Goal: Use online tool/utility: Utilize a website feature to perform a specific function

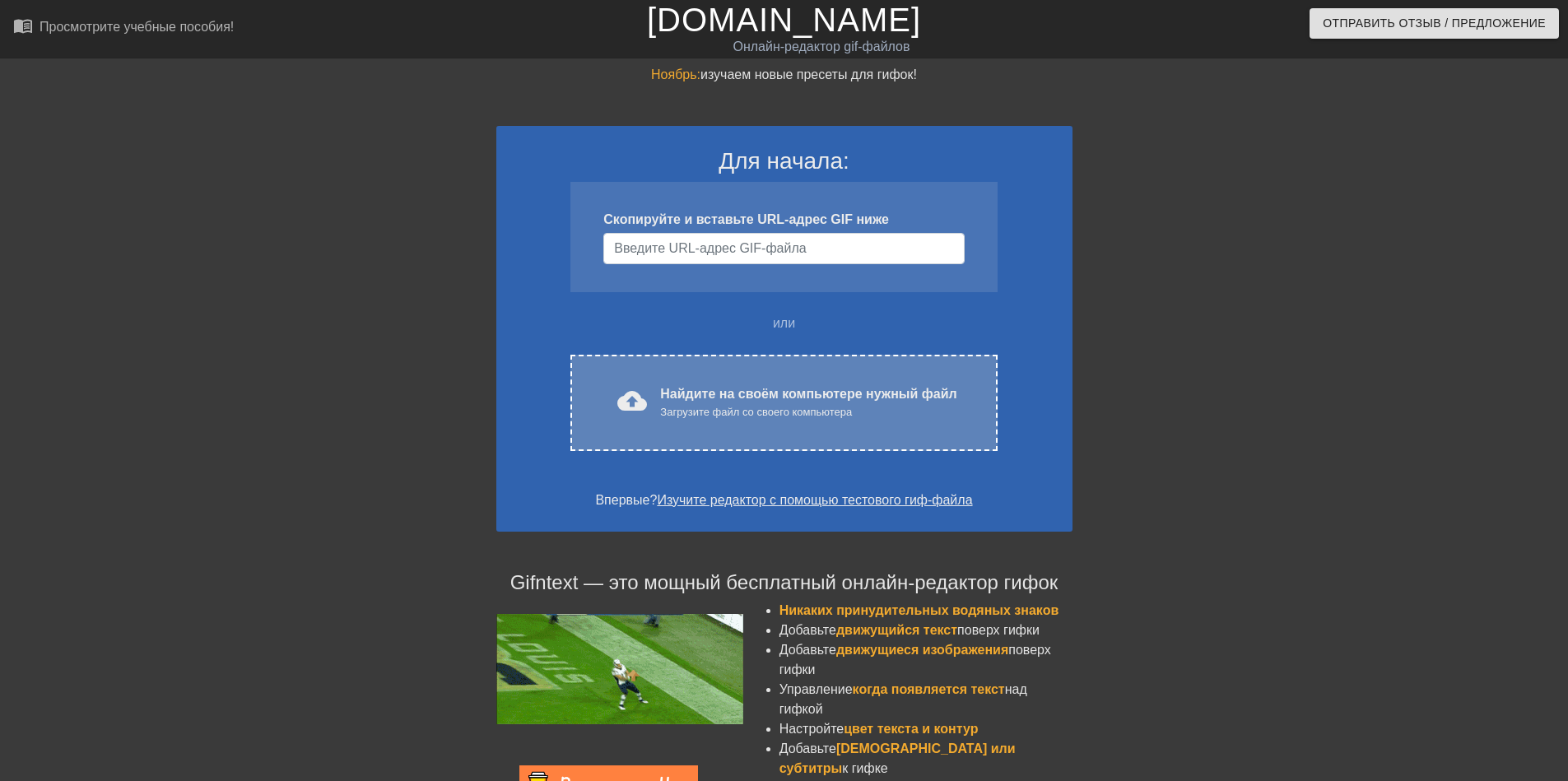
click at [691, 382] on div "cloud_upload загрузить Найдите на своём компьютере нужный файл Загрузите файл с…" at bounding box center [783, 403] width 426 height 97
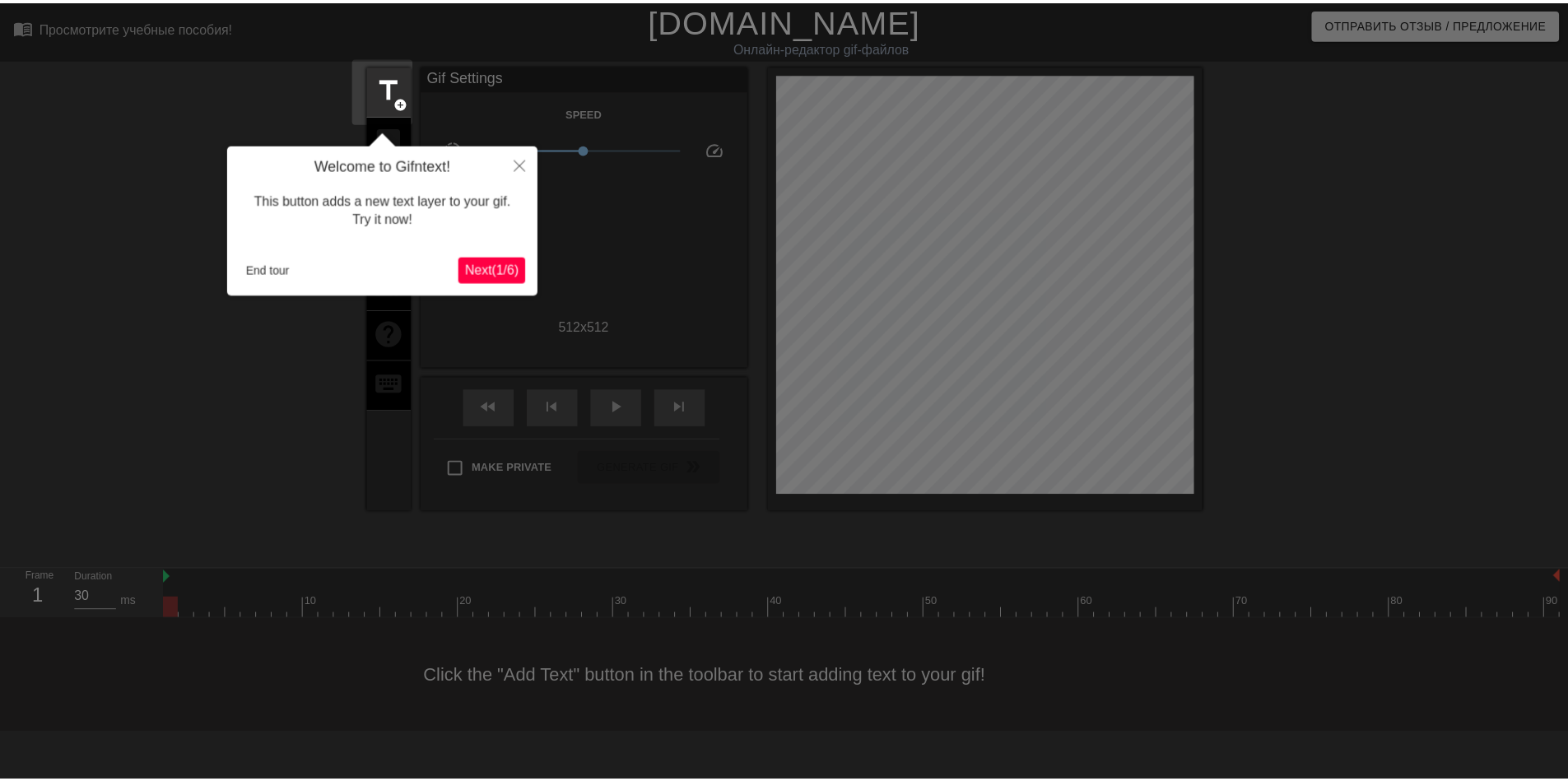
scroll to position [40, 0]
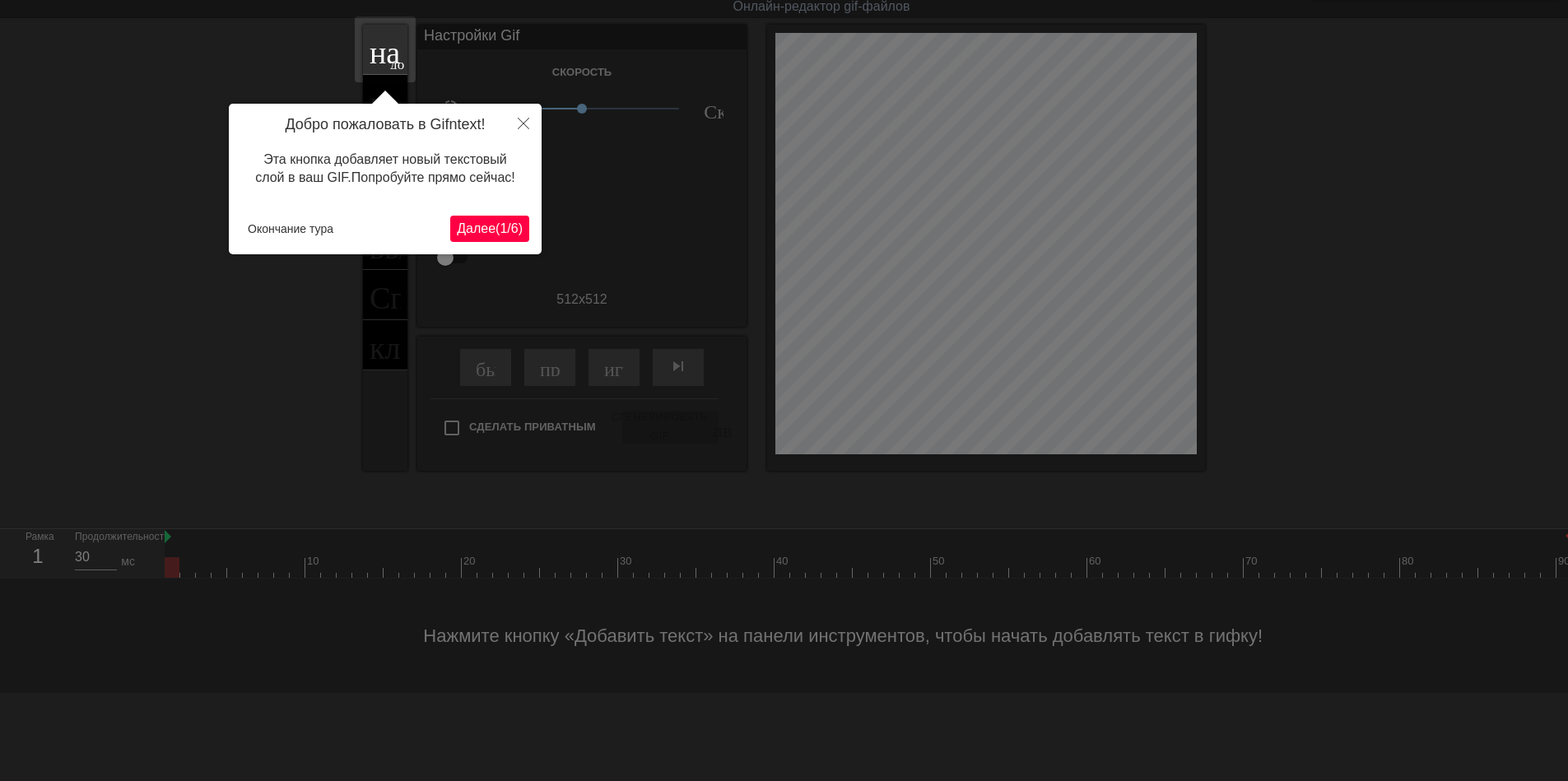
click at [509, 226] on ya-tr-span "/" at bounding box center [509, 228] width 3 height 14
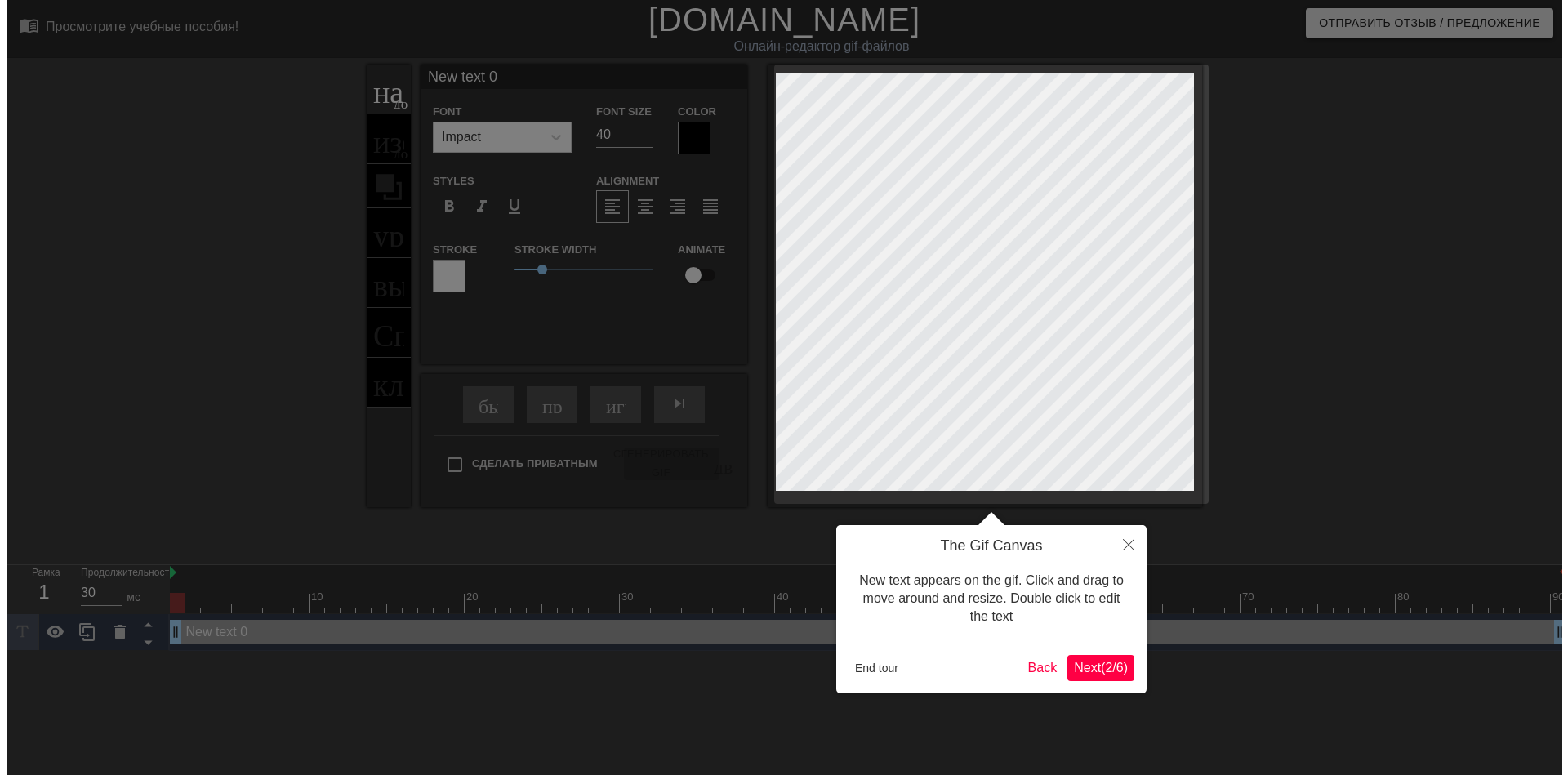
scroll to position [0, 0]
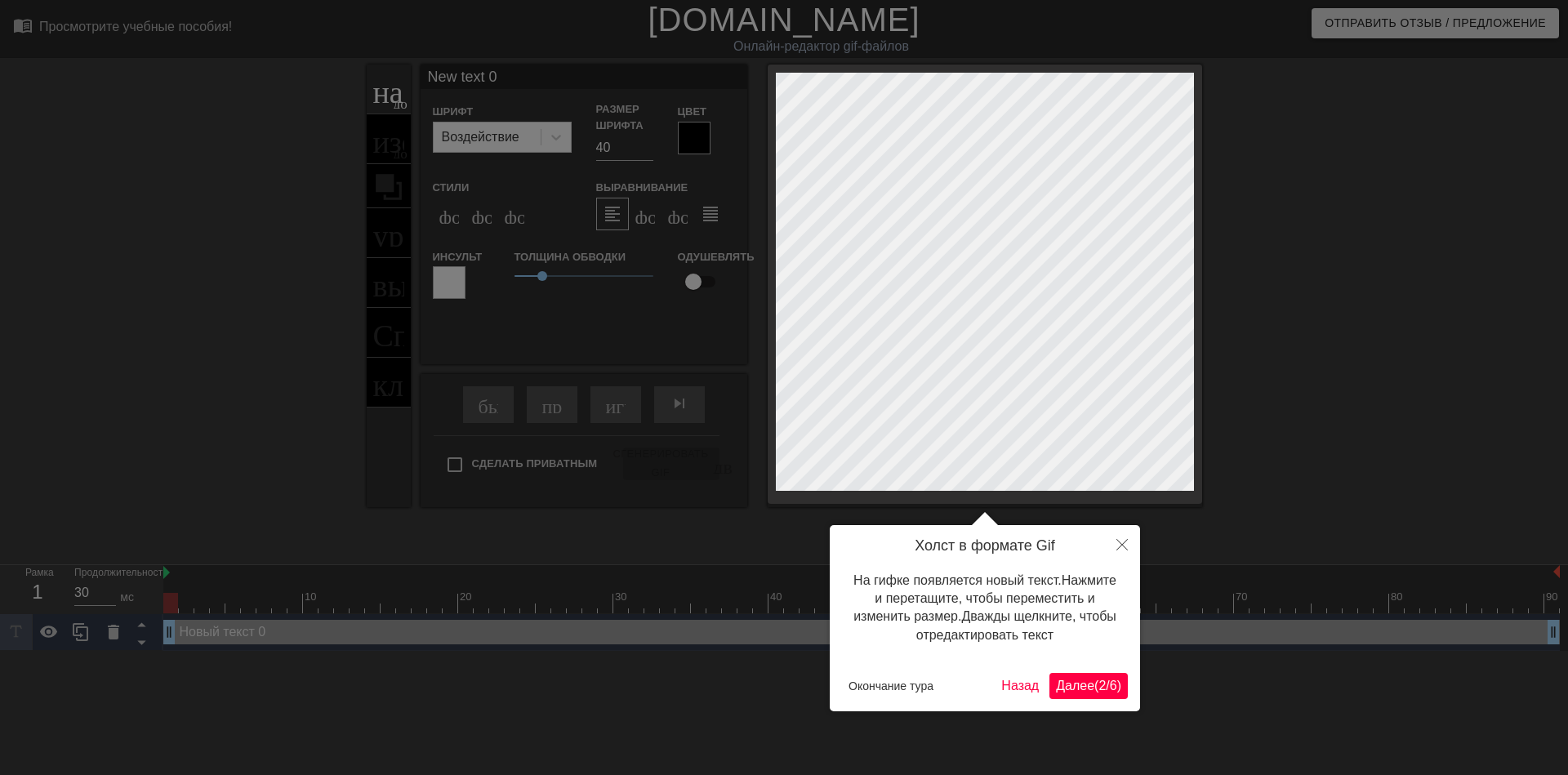
click at [1056, 678] on ya-tr-span "Далее" at bounding box center [1075, 685] width 38 height 14
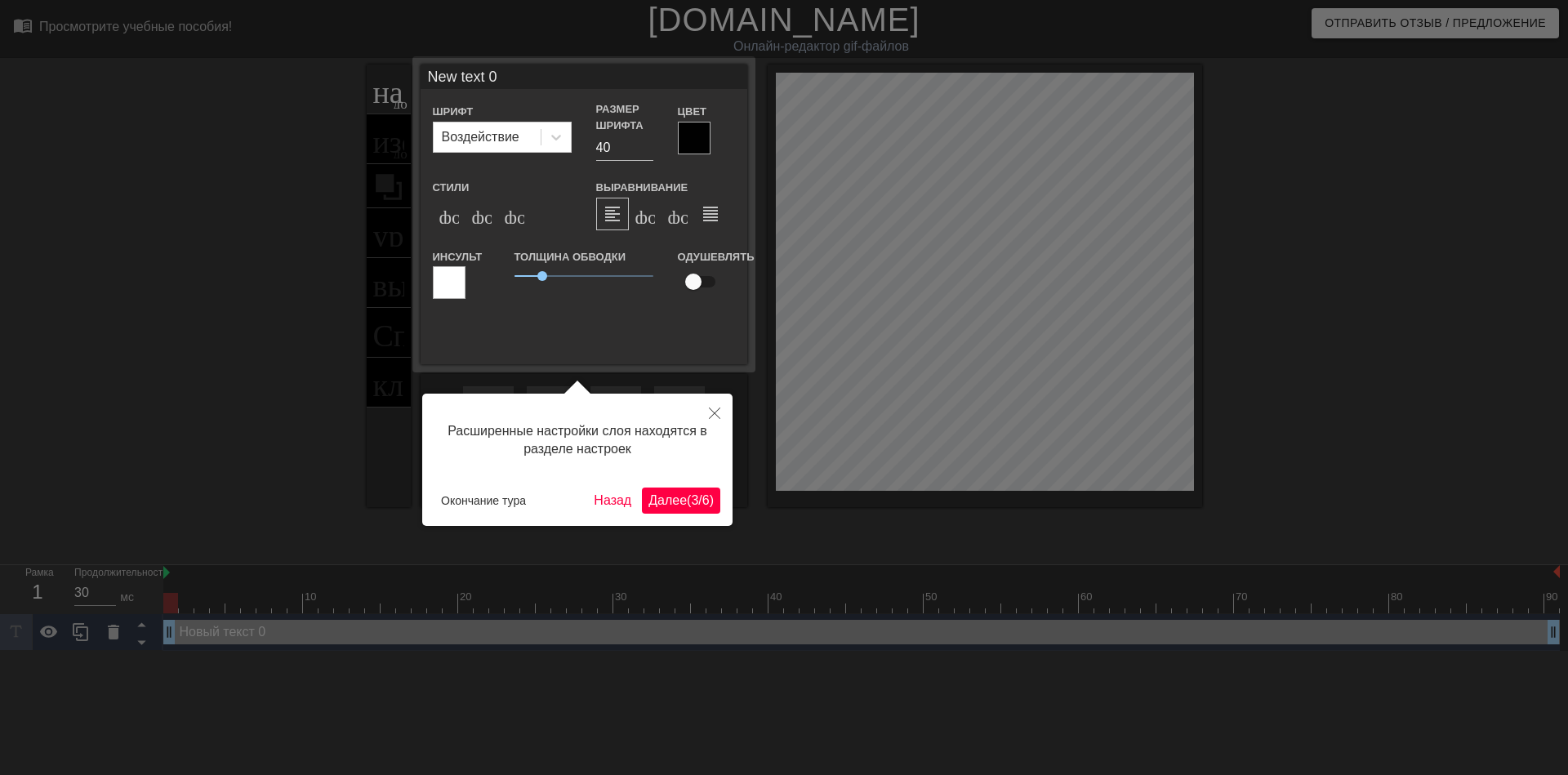
click at [671, 500] on ya-tr-span "Далее" at bounding box center [667, 500] width 38 height 14
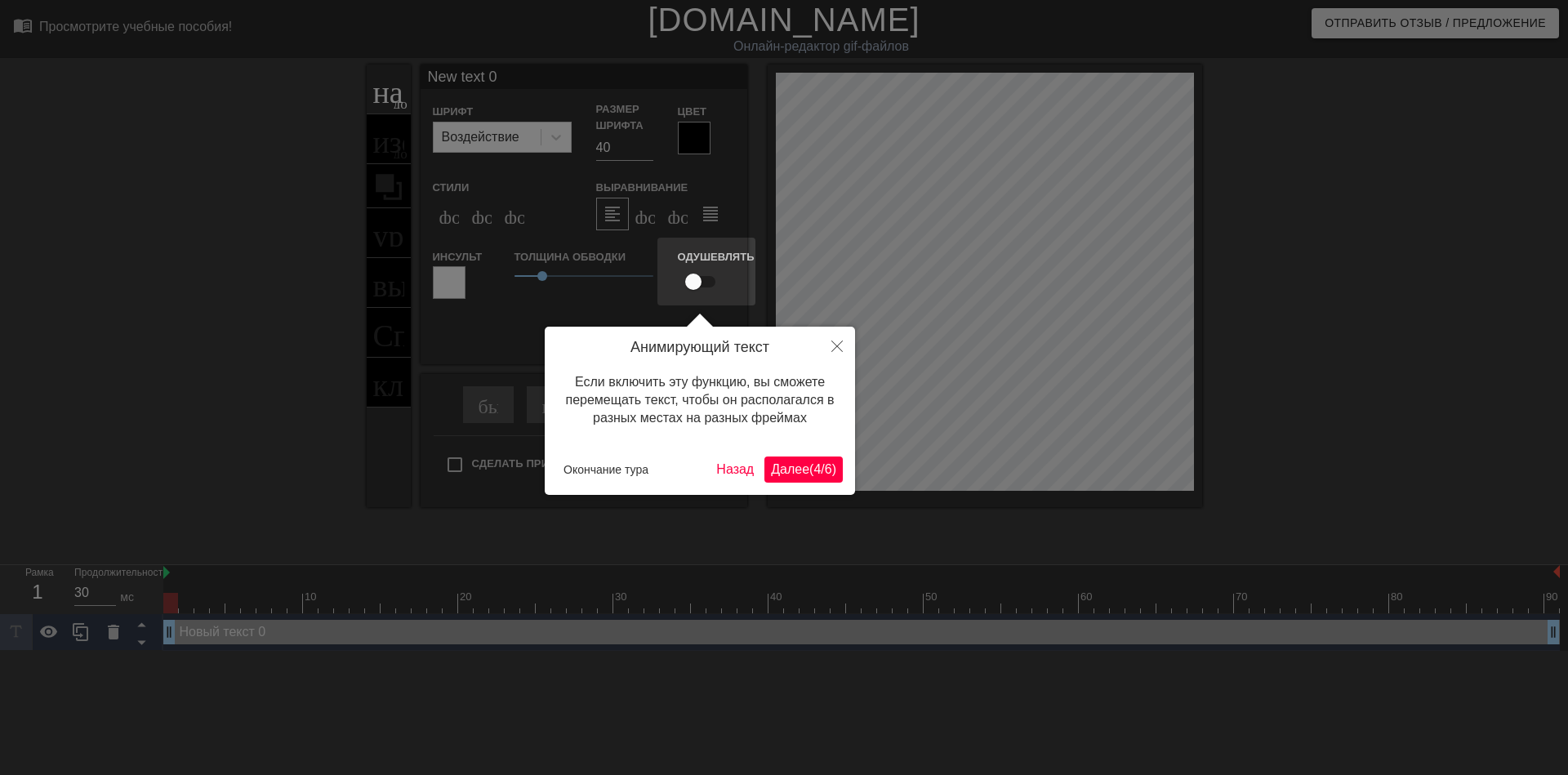
click at [793, 463] on ya-tr-span "Далее" at bounding box center [790, 469] width 38 height 14
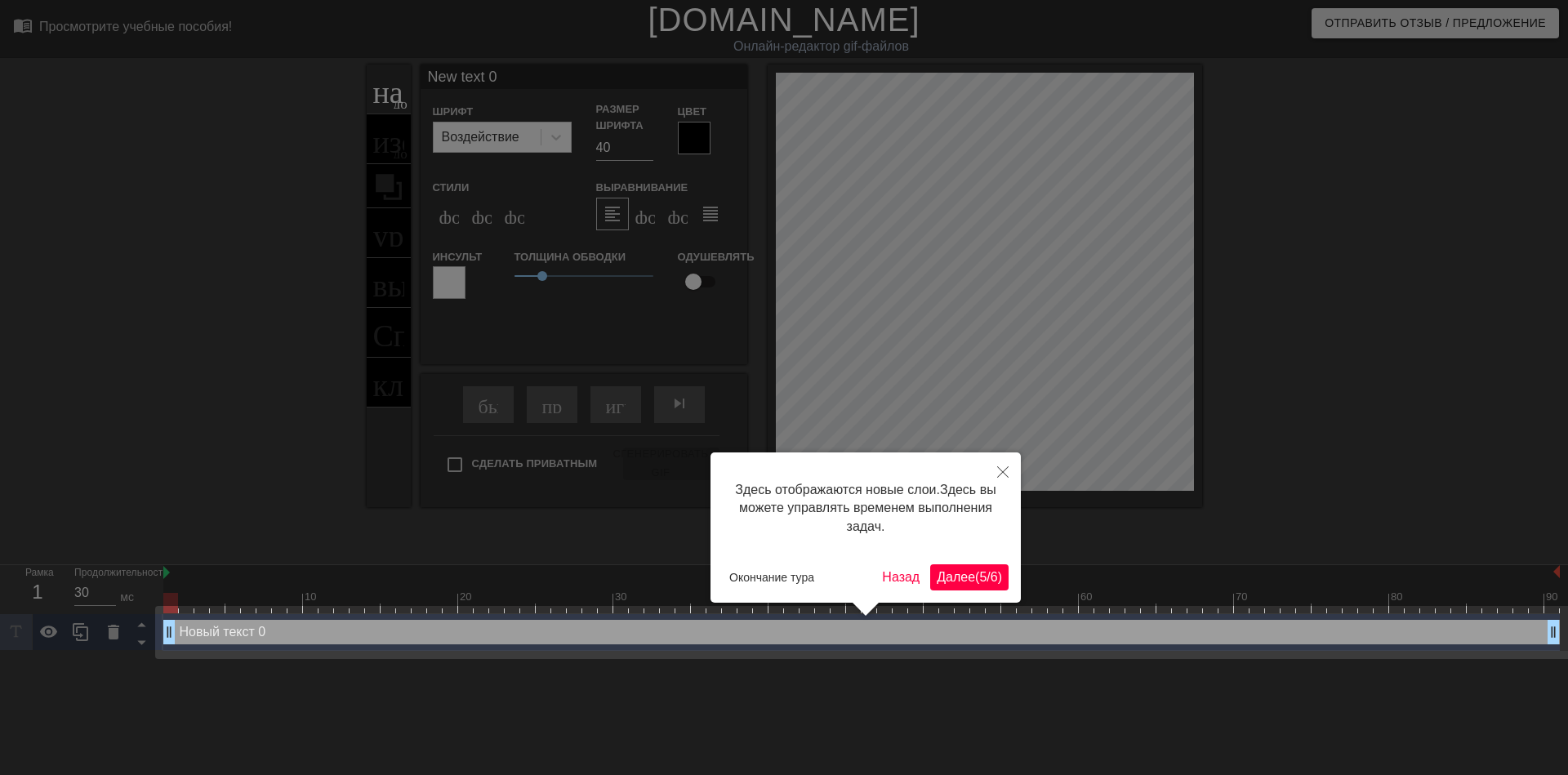
click at [941, 575] on ya-tr-span "Далее" at bounding box center [956, 577] width 38 height 14
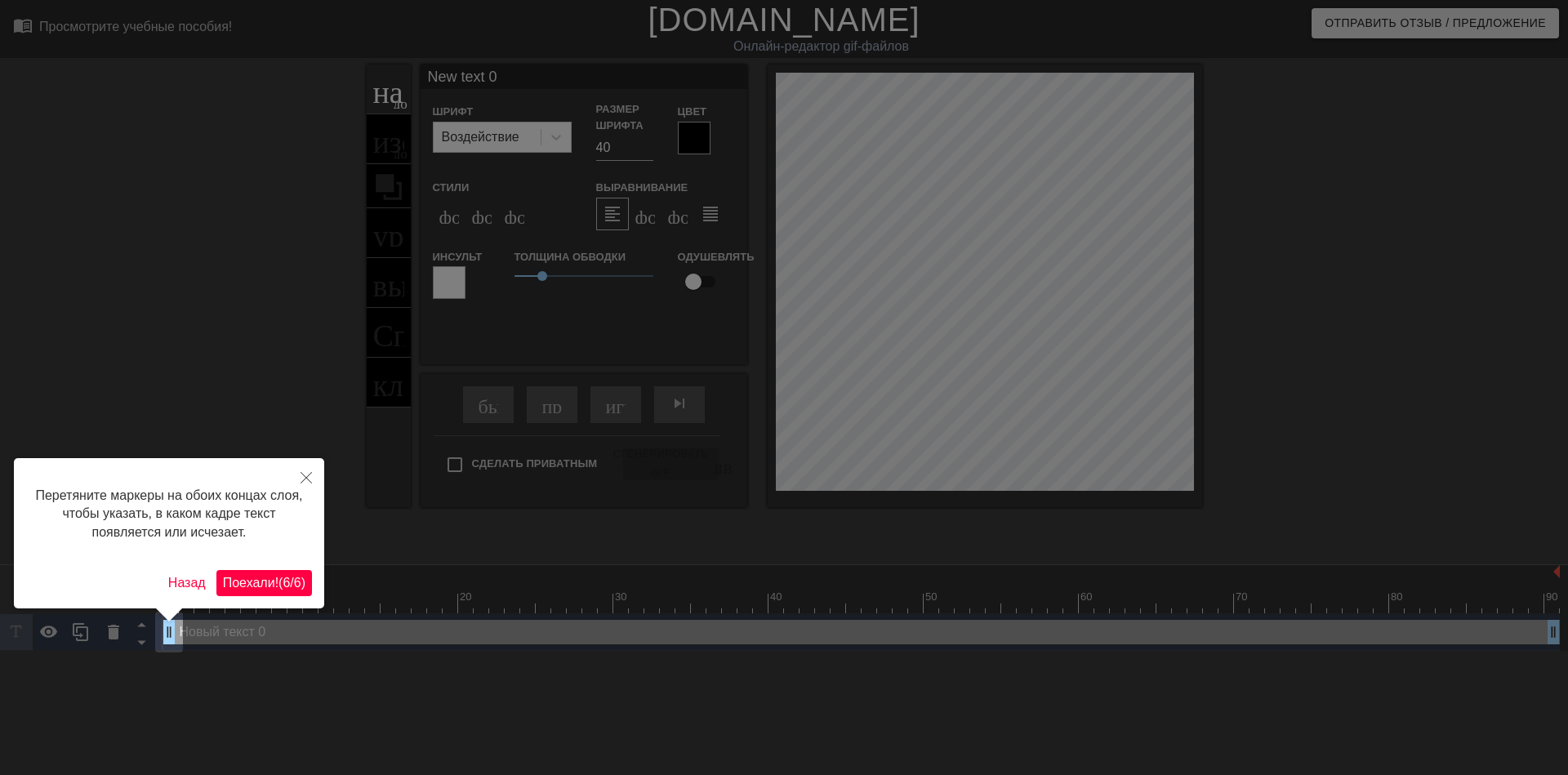
click at [252, 579] on ya-tr-span "Поехали!" at bounding box center [250, 583] width 55 height 14
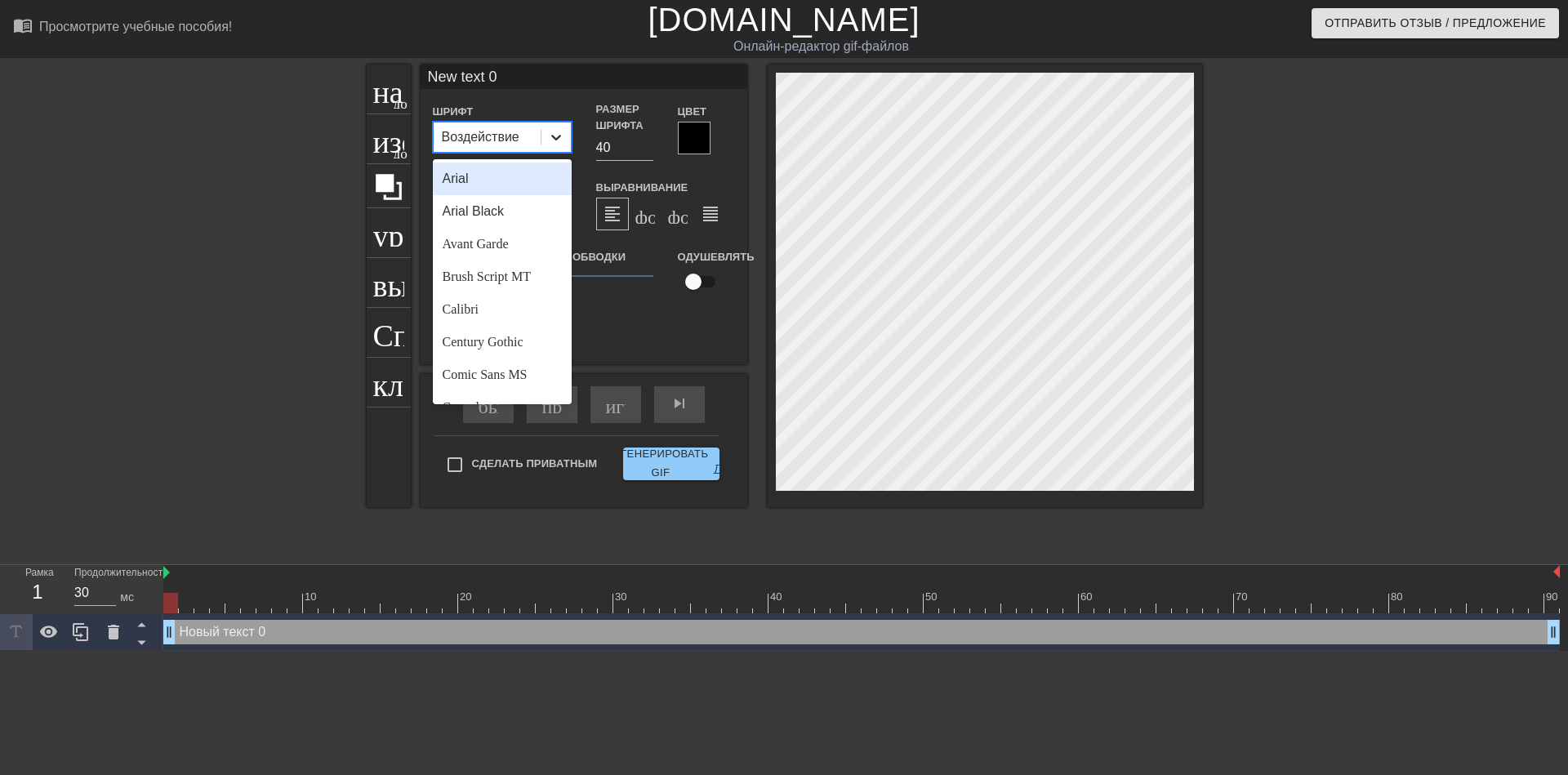
click at [549, 144] on icon at bounding box center [556, 136] width 16 height 16
click at [484, 240] on ya-tr-span "Avant Garde" at bounding box center [476, 243] width 66 height 14
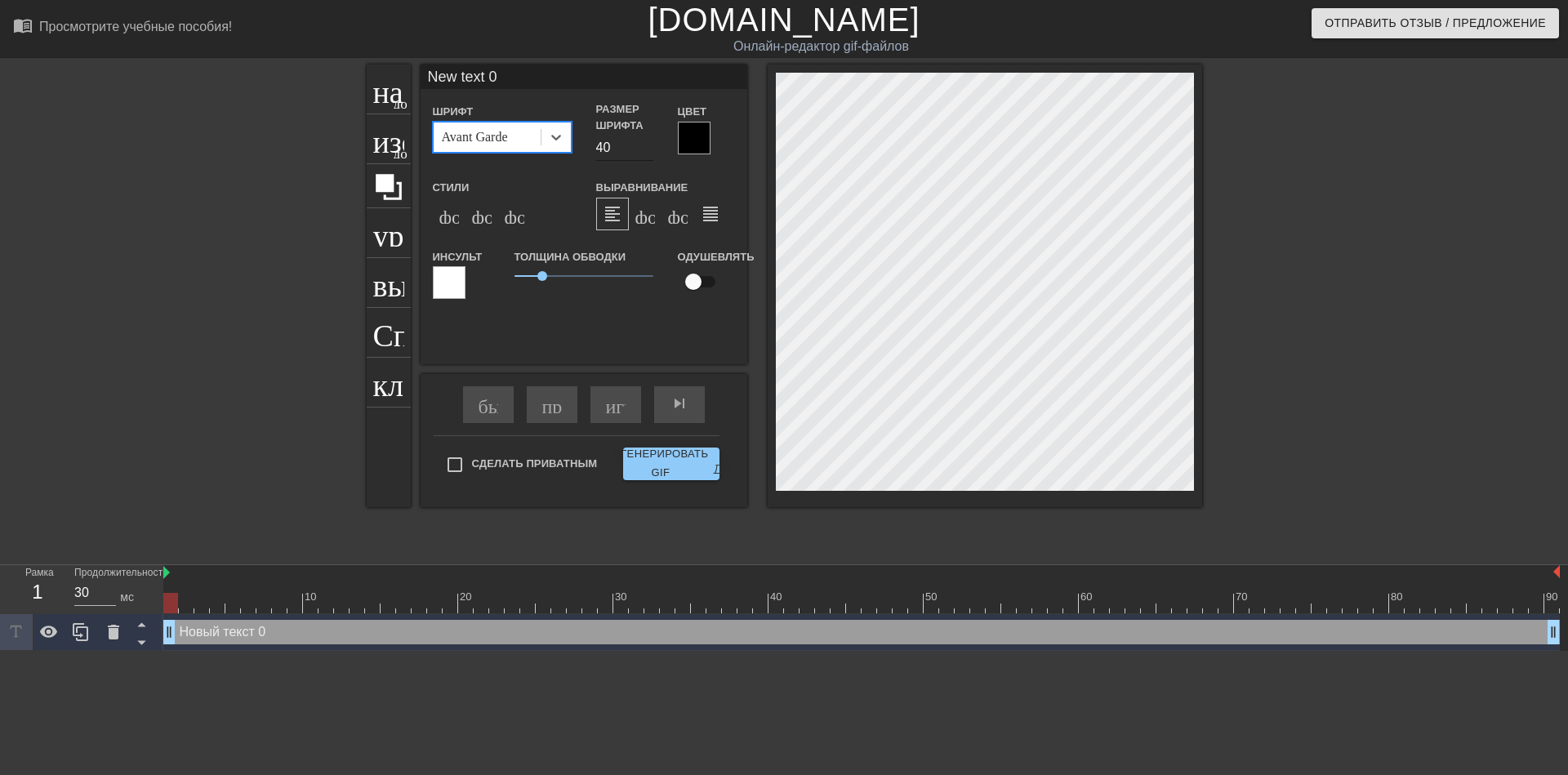
click at [602, 156] on input "40" at bounding box center [624, 148] width 57 height 26
type input "30"
click at [474, 219] on ya-tr-span "формат_italic" at bounding box center [572, 213] width 199 height 20
type input "ew text 0"
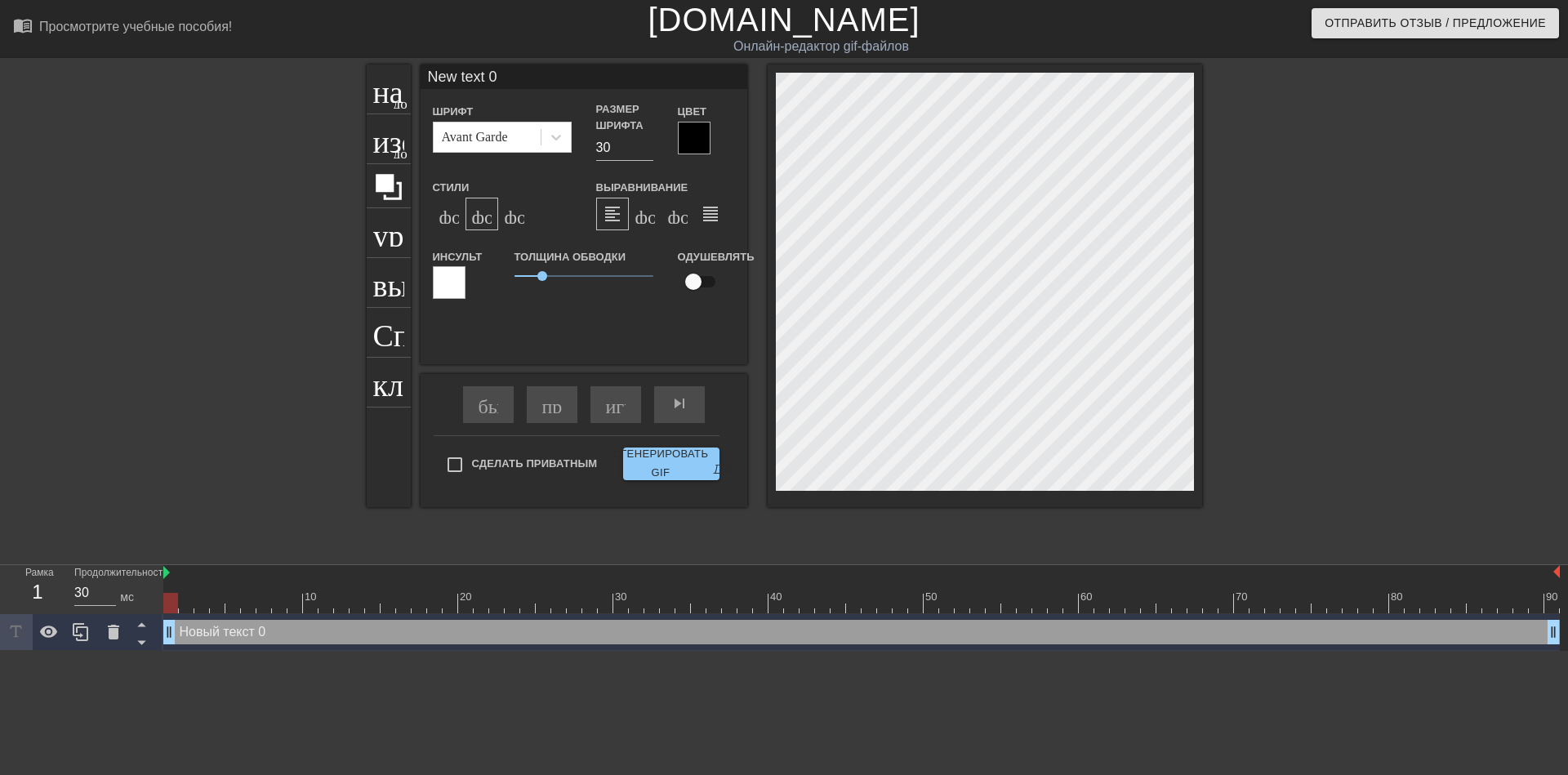
type textarea "ew text 0"
type input "w text 0"
type textarea "w text 0"
type input "text 0"
type textarea "text 0"
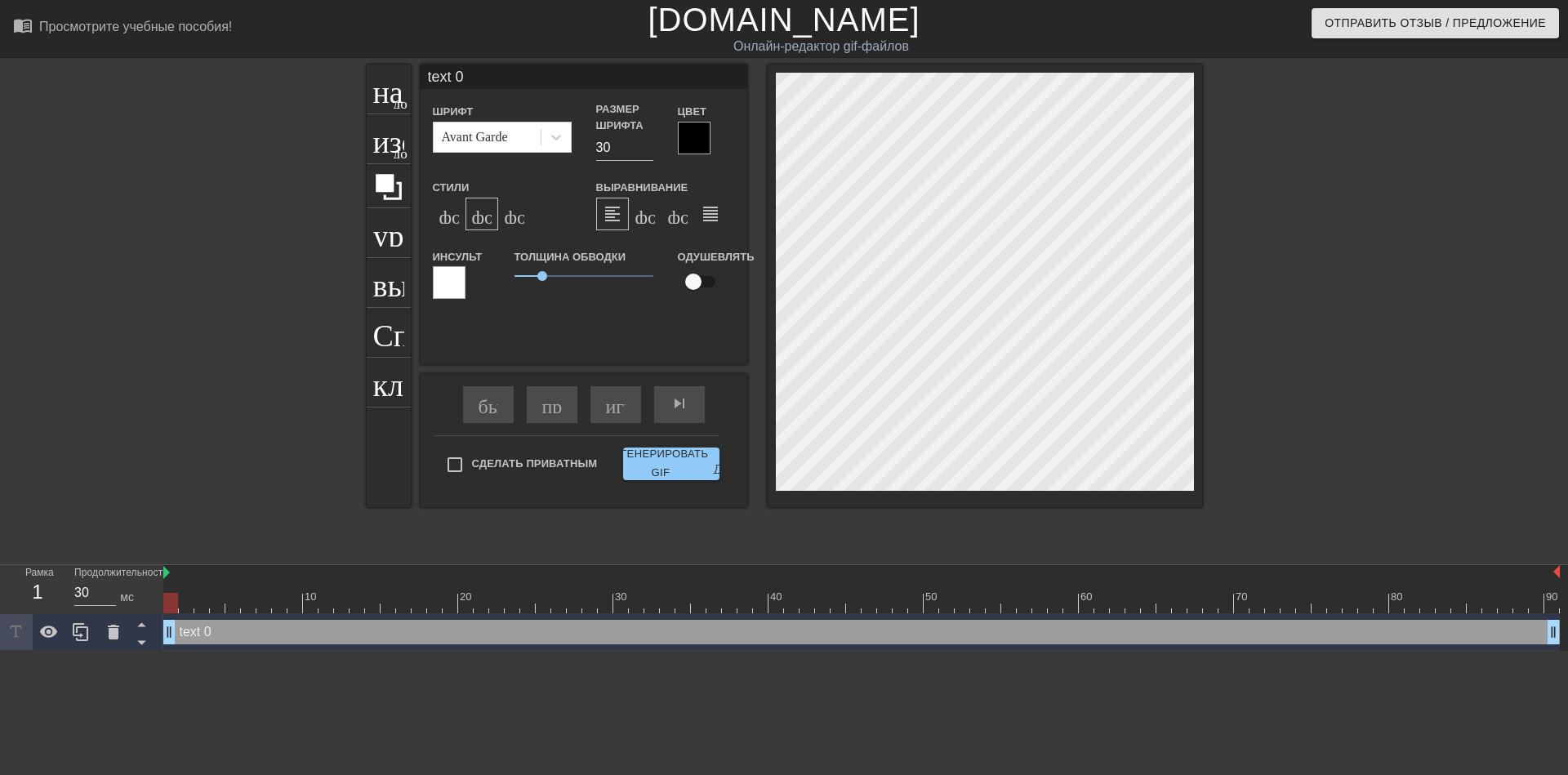
type input "text 0"
type textarea "text 0"
type input "ext 0"
type textarea "ext 0"
type input "xt 0"
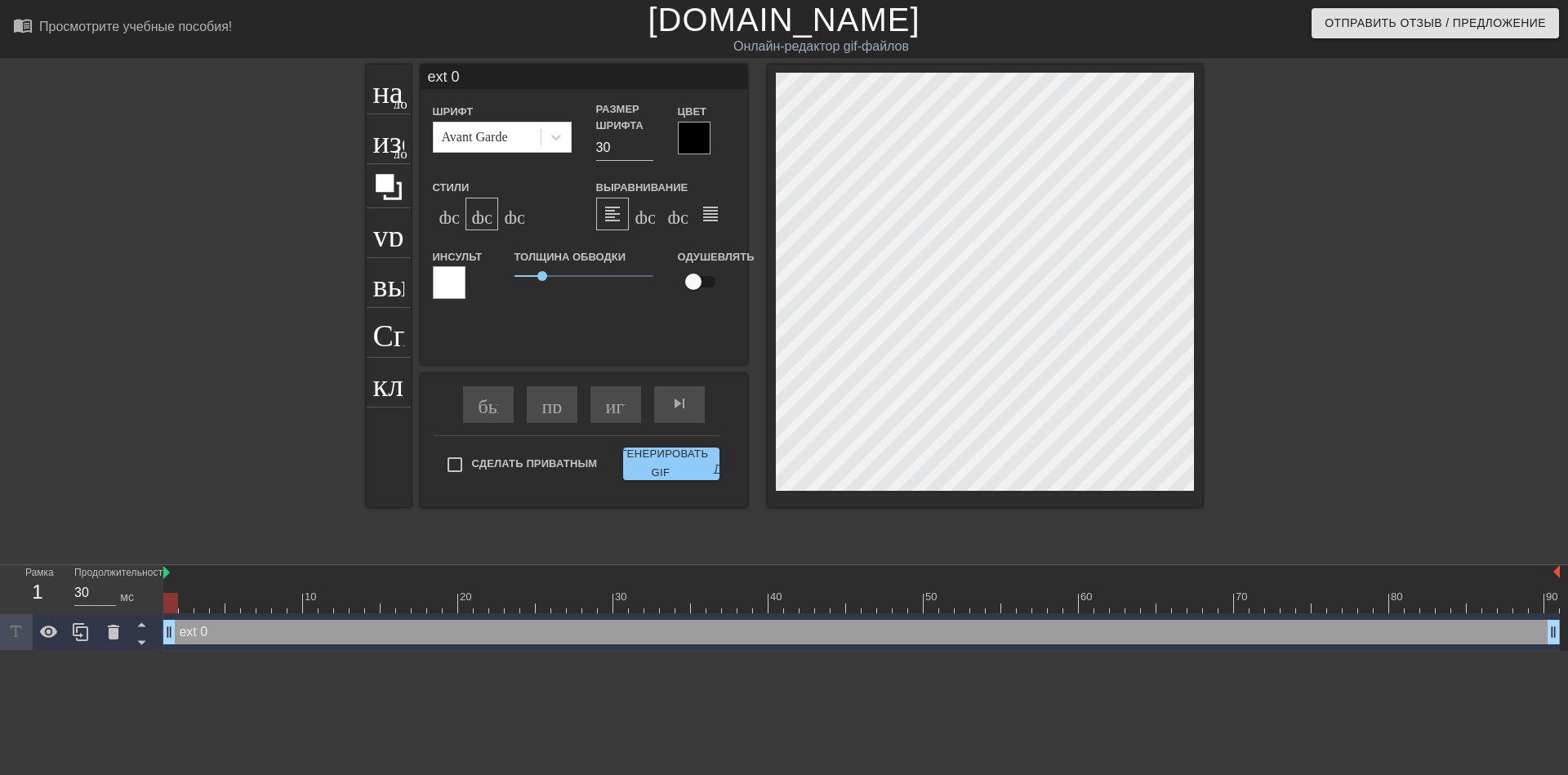
type textarea "xt 0"
type input "t 0"
type textarea "t 0"
type input "0"
type textarea "0"
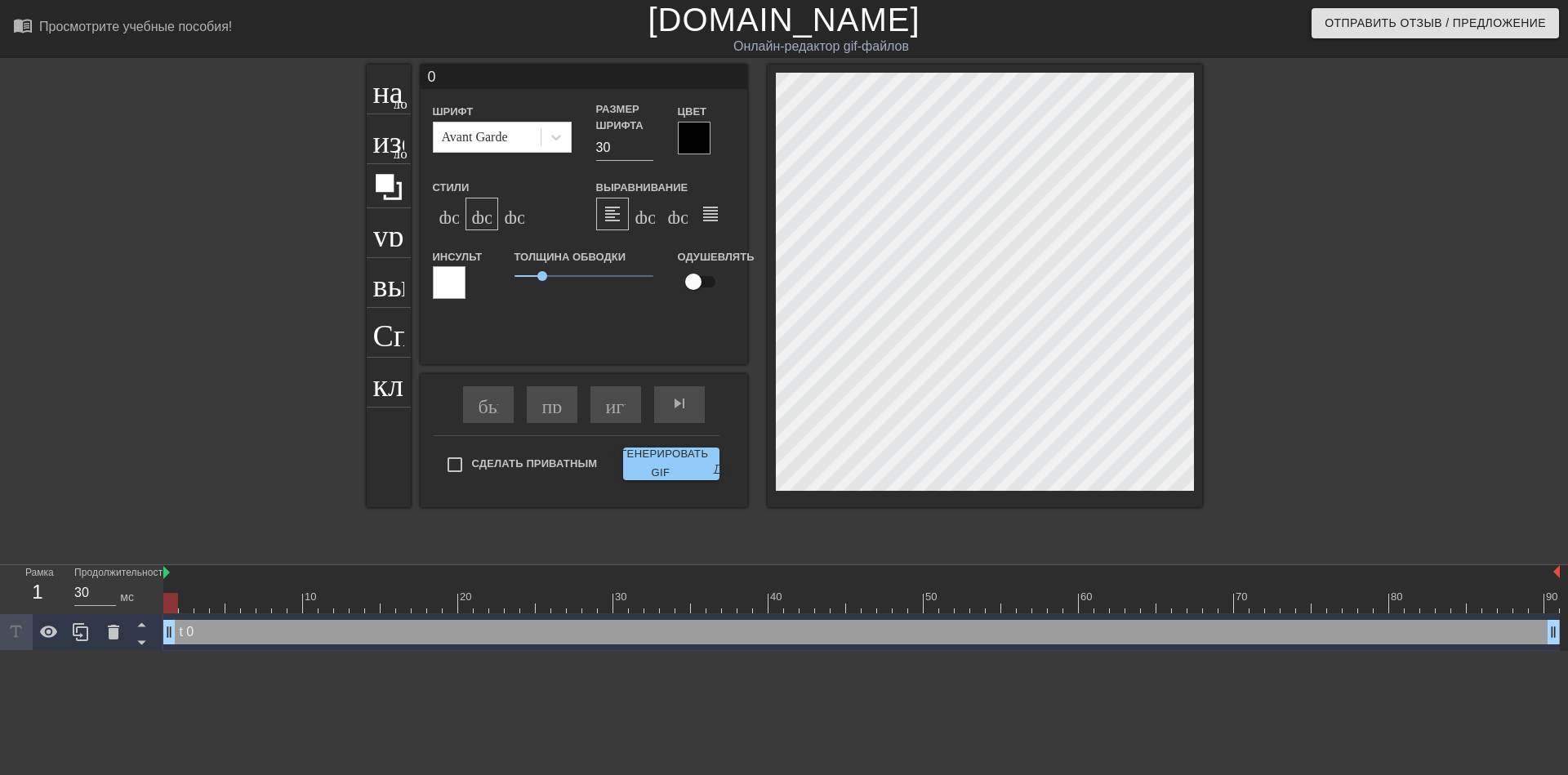
type input "0"
type textarea "0"
type input "@"
type textarea "@"
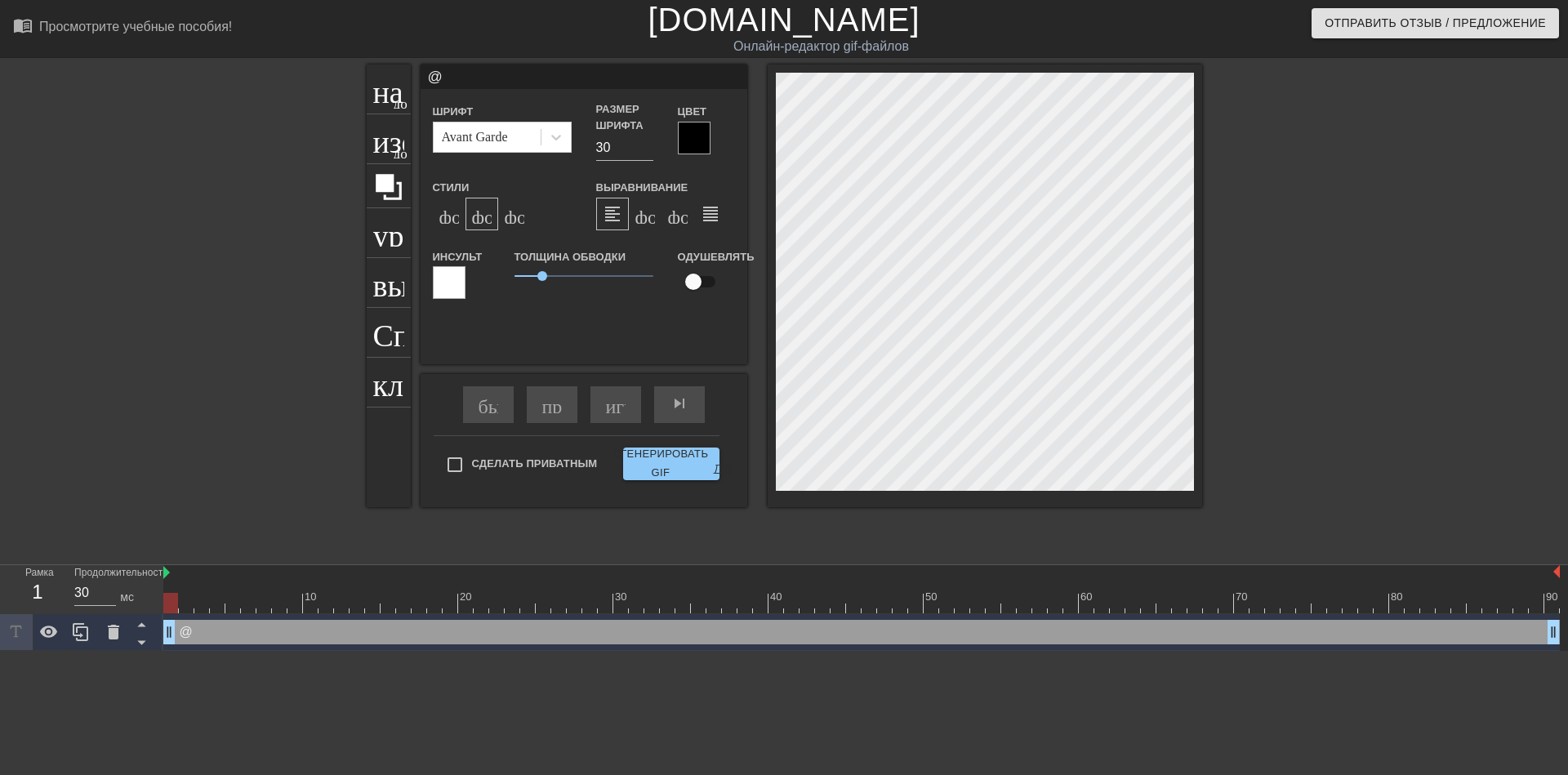
type input "@s"
type textarea "@s"
type input "@st"
type textarea "@st"
type input "@sti"
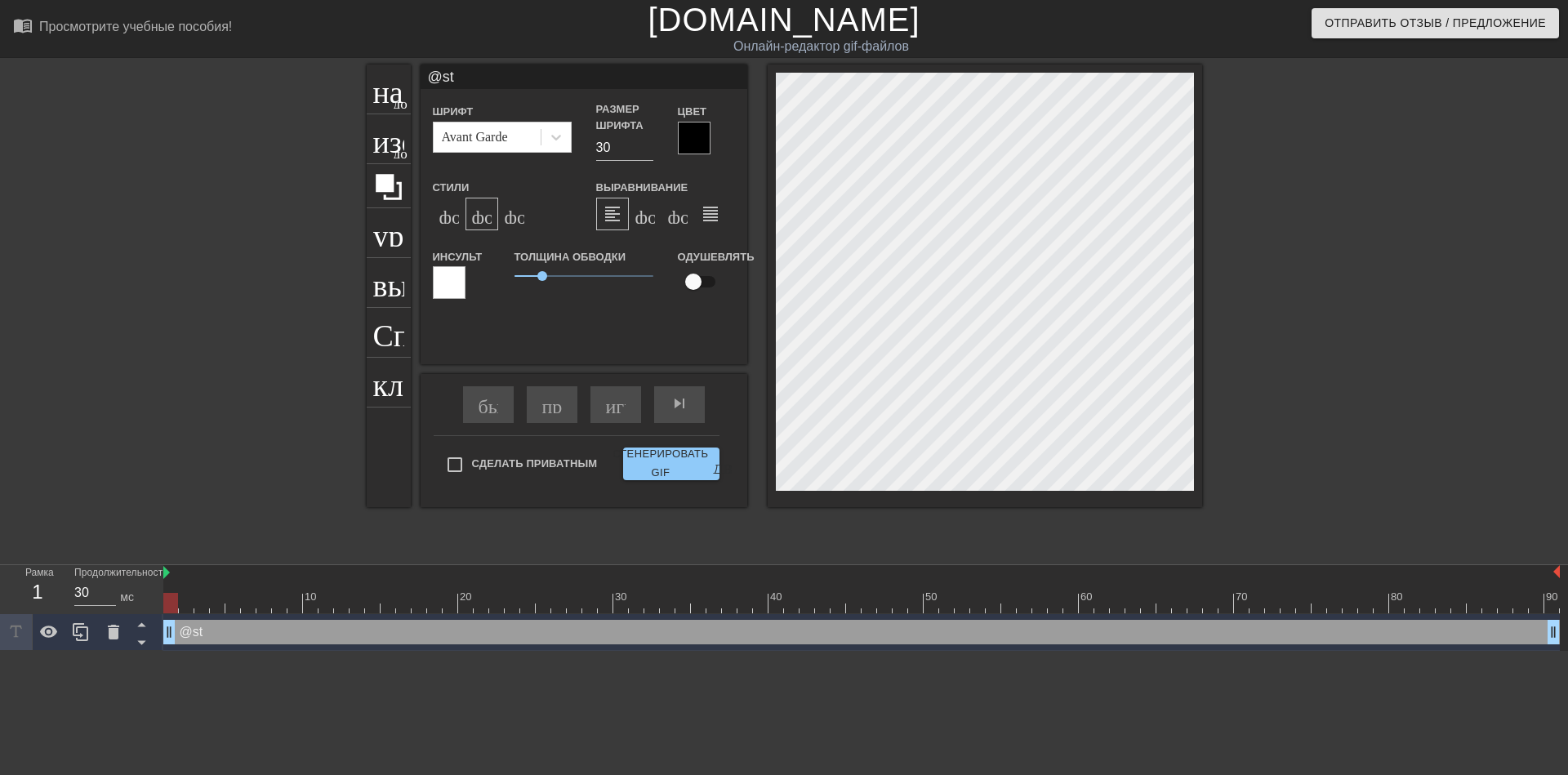
type textarea "@sti"
type input "@stic"
type textarea "@stic"
type input "@stick"
type textarea "@stick"
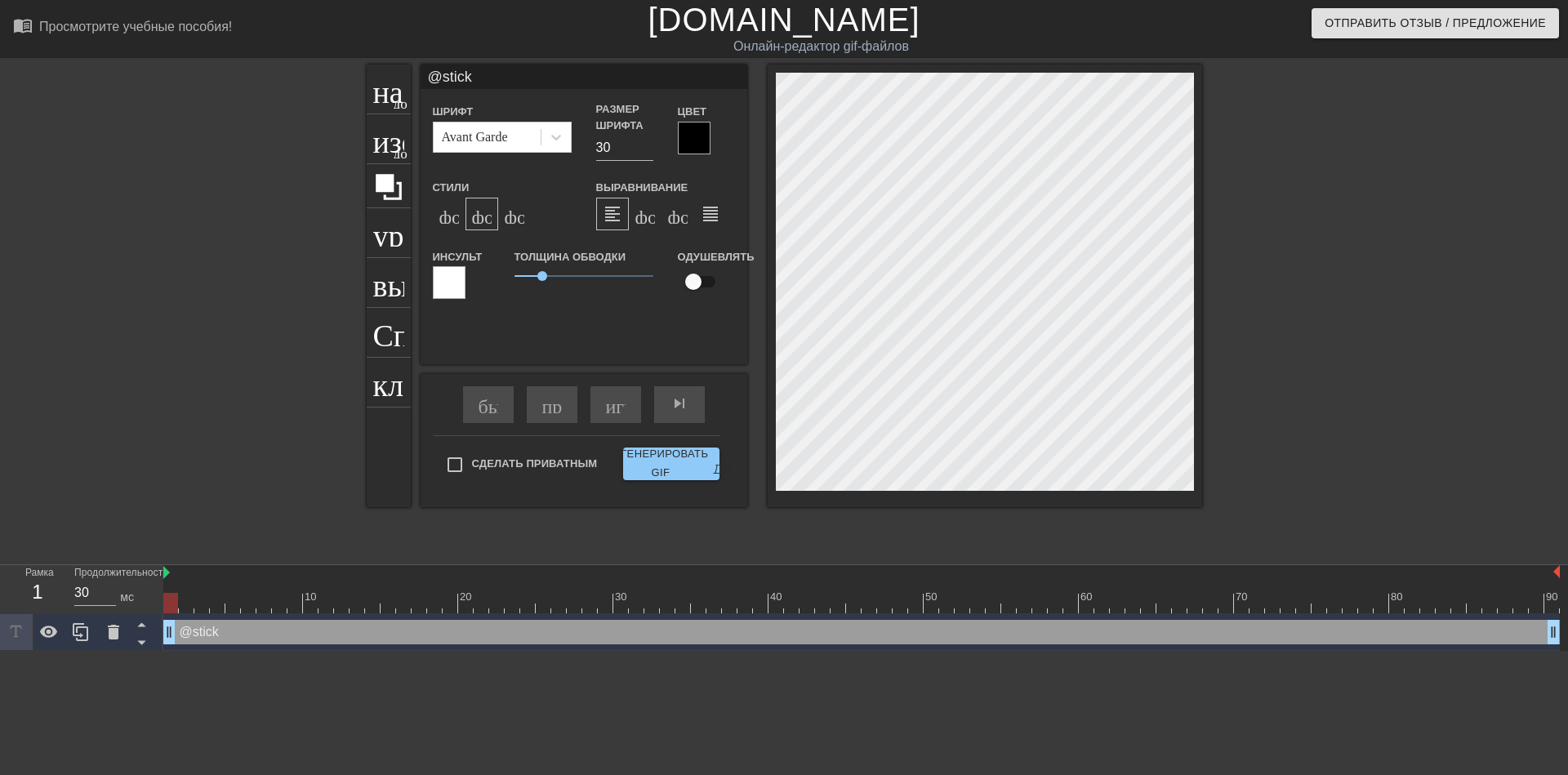
type input "@sticke"
type textarea "@sticke"
type input "@sticker"
type textarea "@sticker"
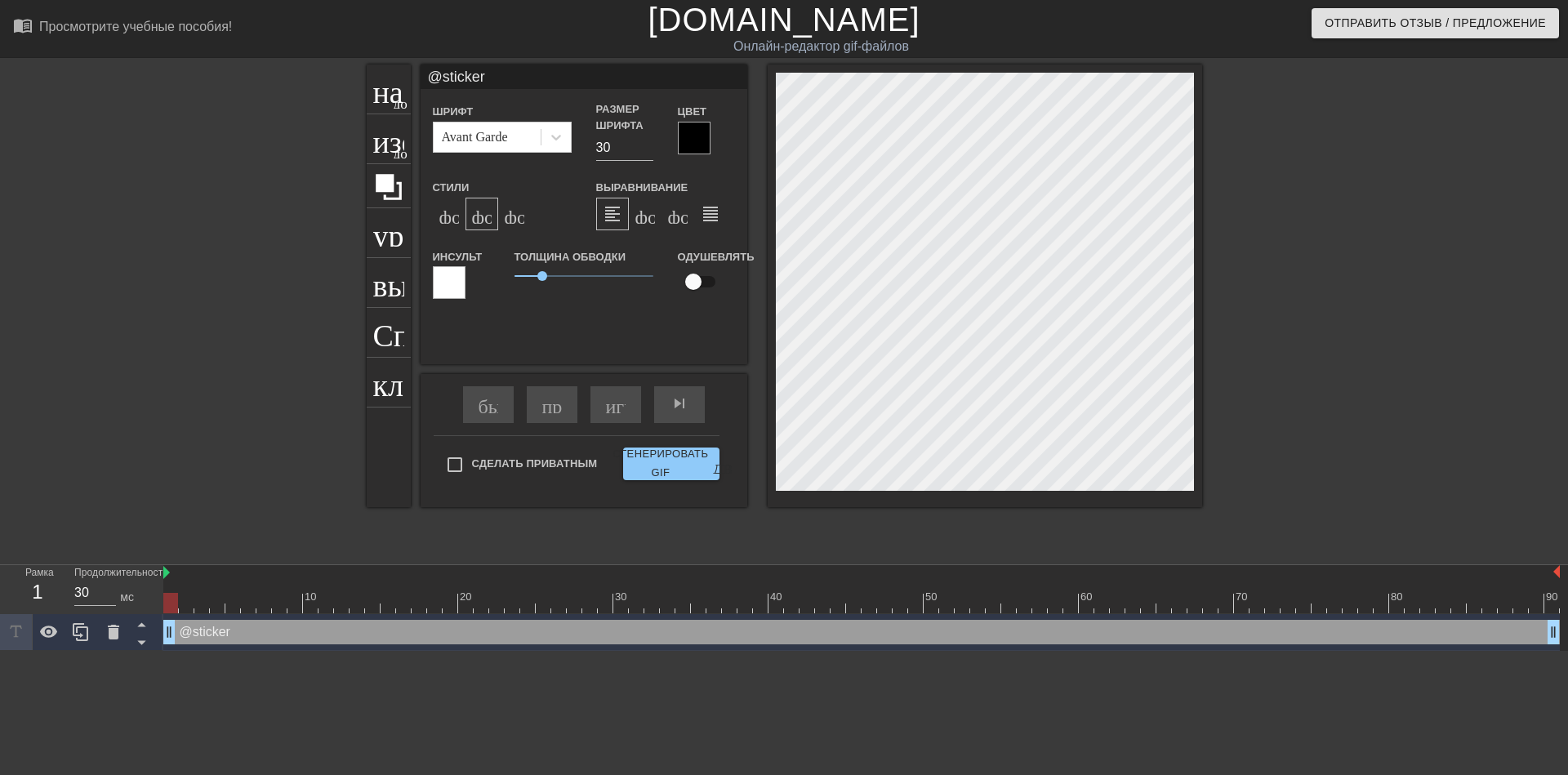
type input "@stickerb"
type textarea "@stickerb"
type input "@stickerba"
type textarea "@stickerba"
type input "@stickerbas"
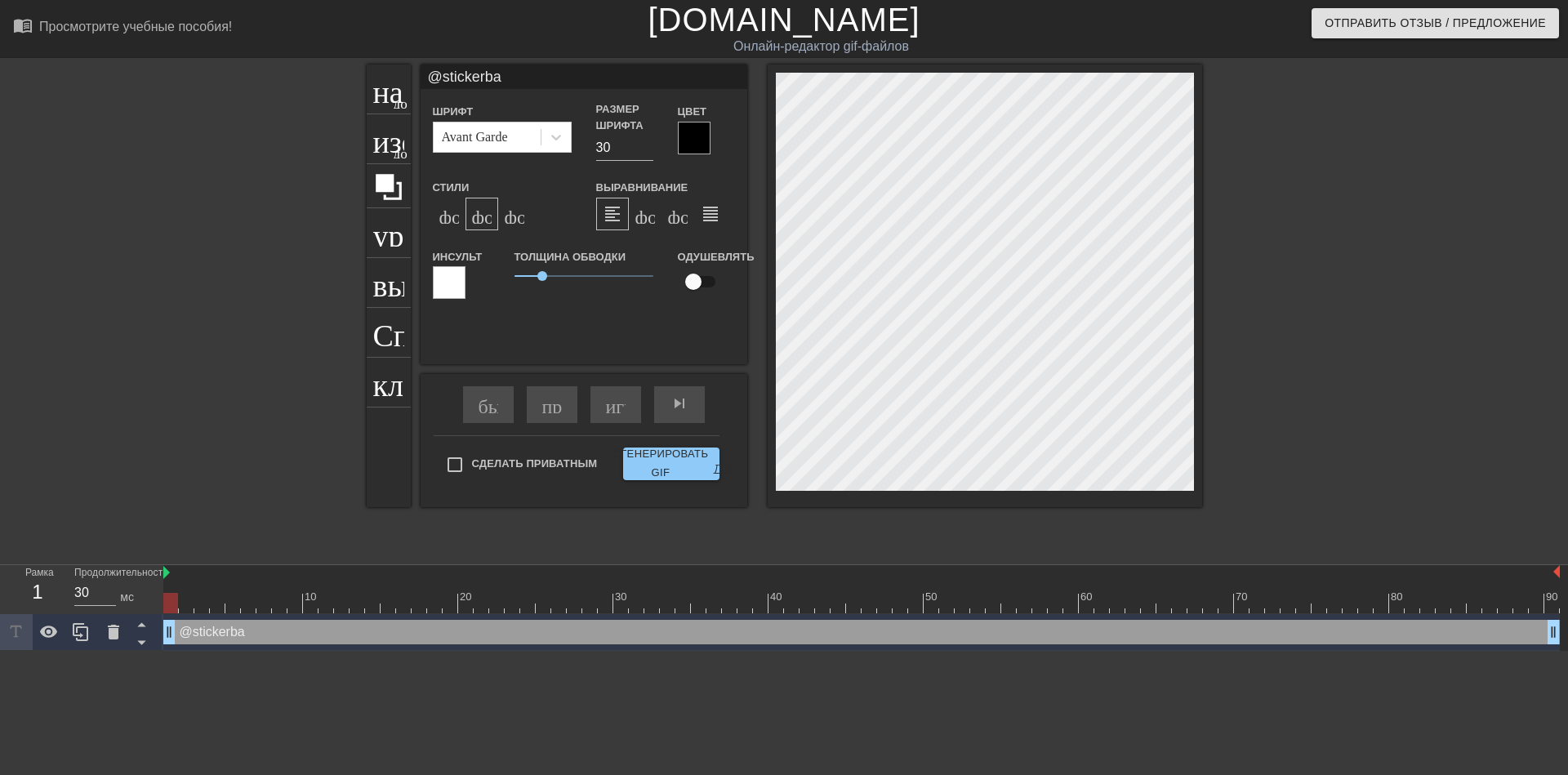
type textarea "@stickerbas"
type input "@stickerbase"
type textarea "@stickerbase"
type input "@stickerbase_"
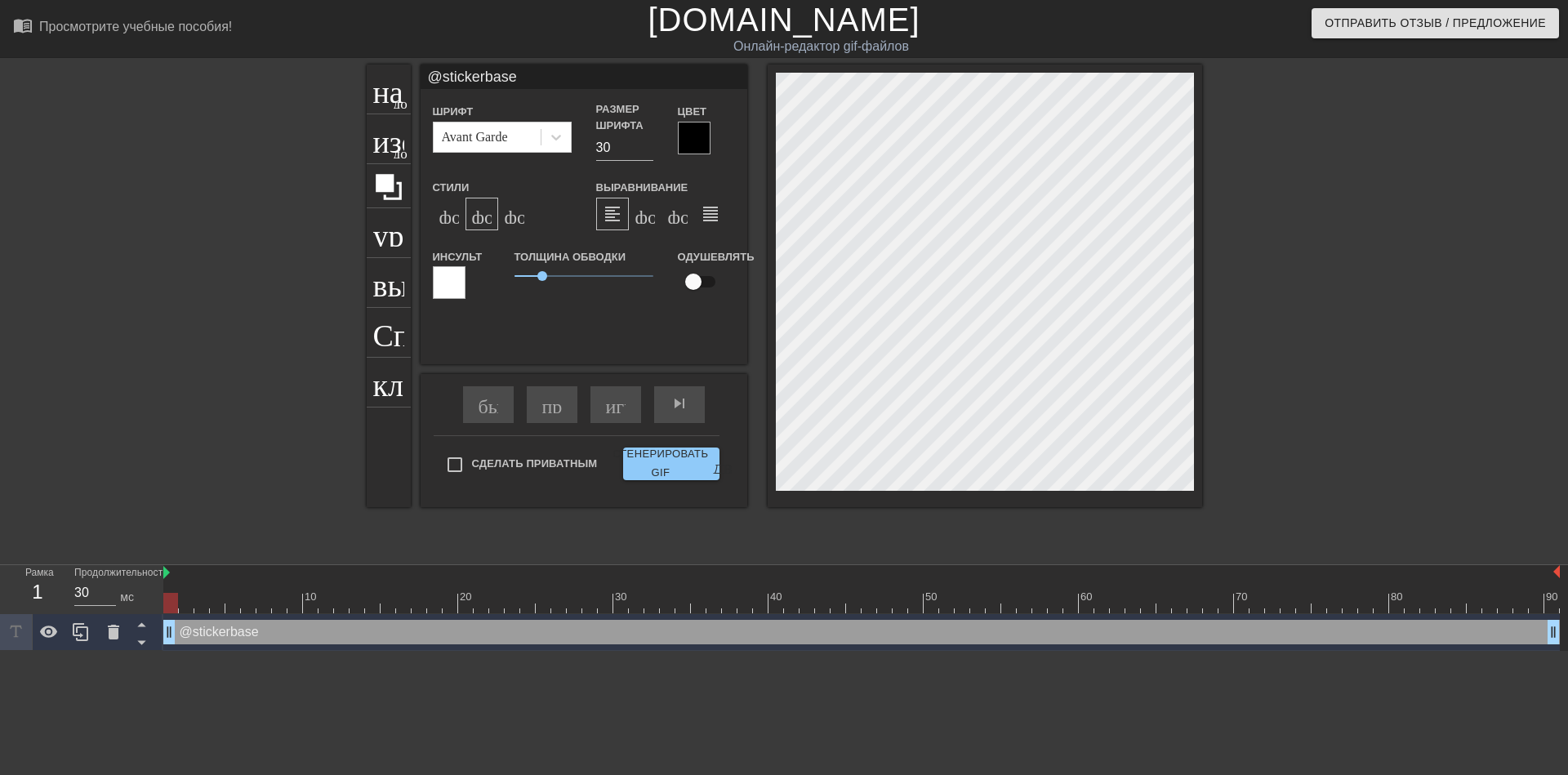
type textarea "@stickerbase_"
type input "@stickerbase_r"
type textarea "@stickerbase_r"
type input "@stickerbase_ru"
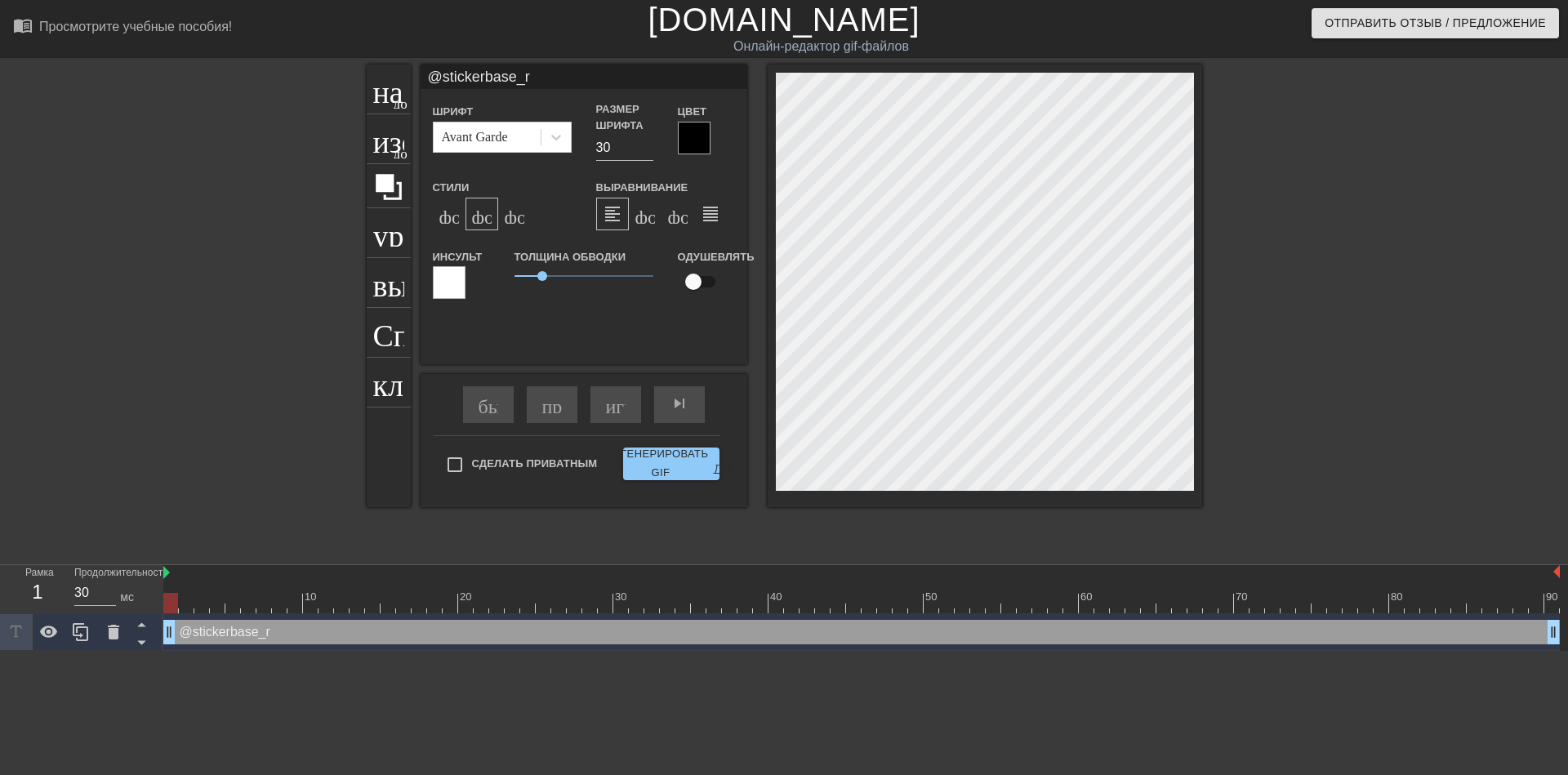
type textarea "@stickerbase_ru"
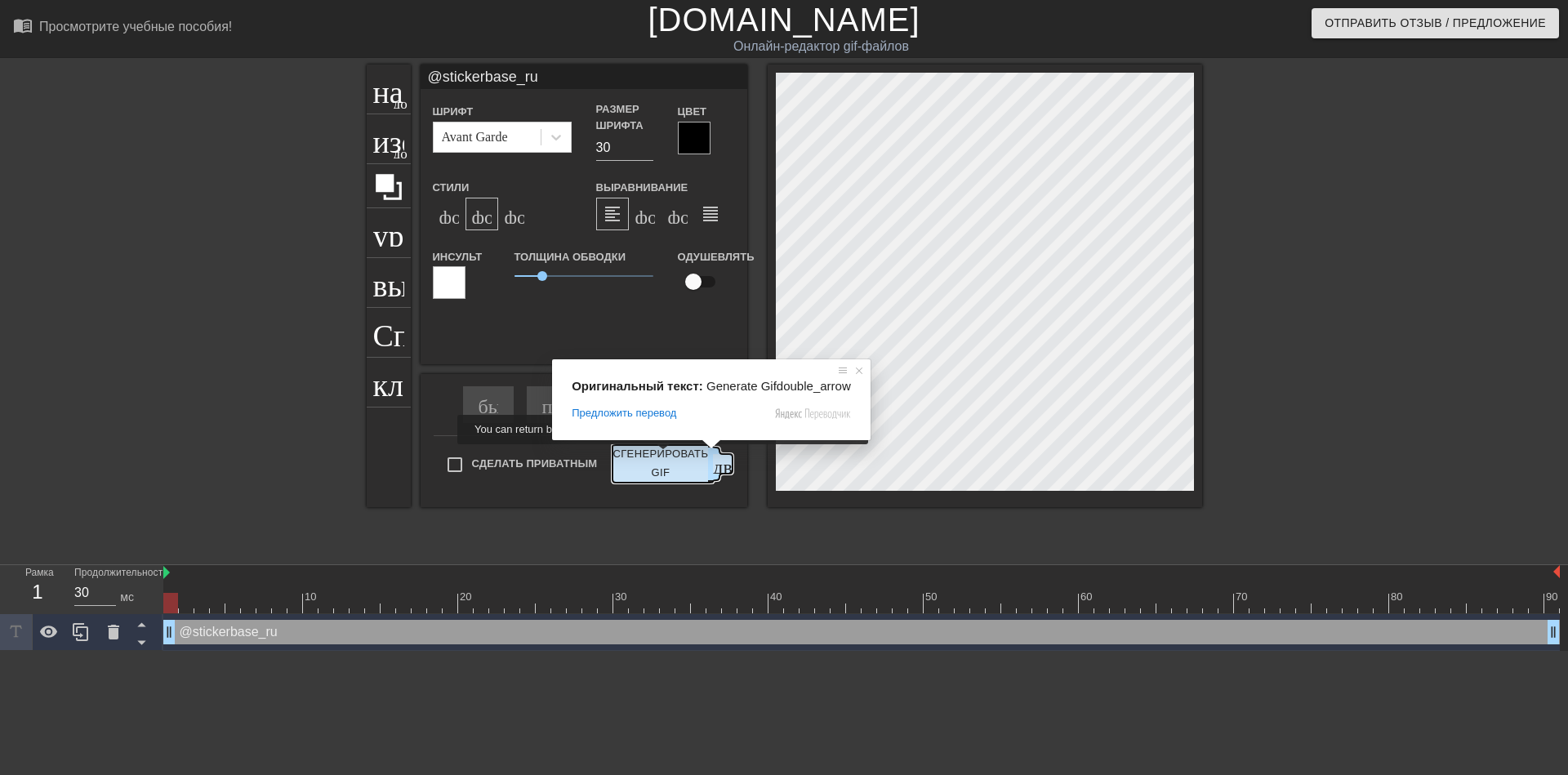
click at [665, 456] on ya-tr-span "Сгенерировать GIF" at bounding box center [660, 463] width 96 height 38
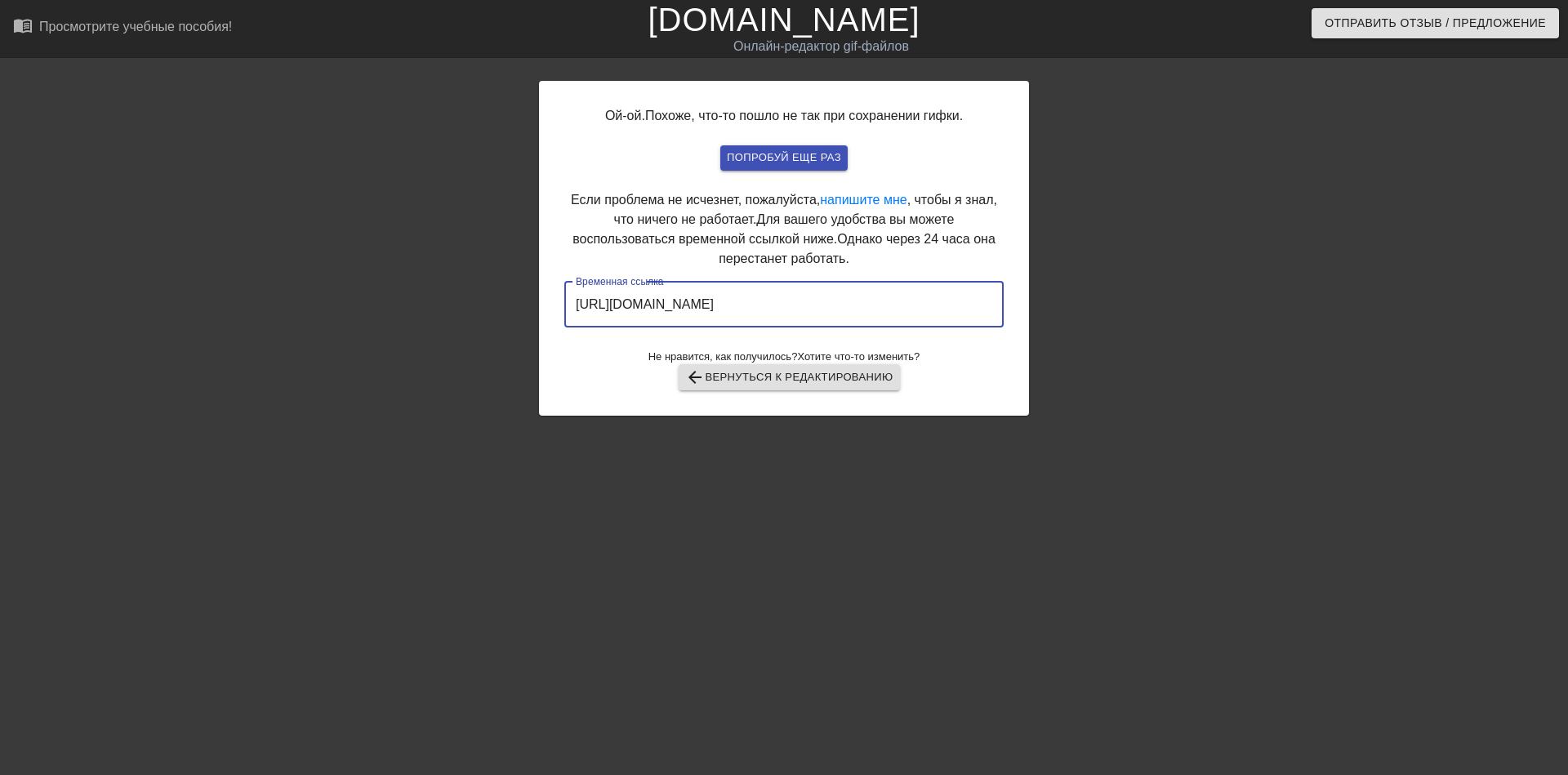
click at [833, 307] on input "[URL][DOMAIN_NAME]" at bounding box center [784, 304] width 439 height 46
